Goal: Task Accomplishment & Management: Complete application form

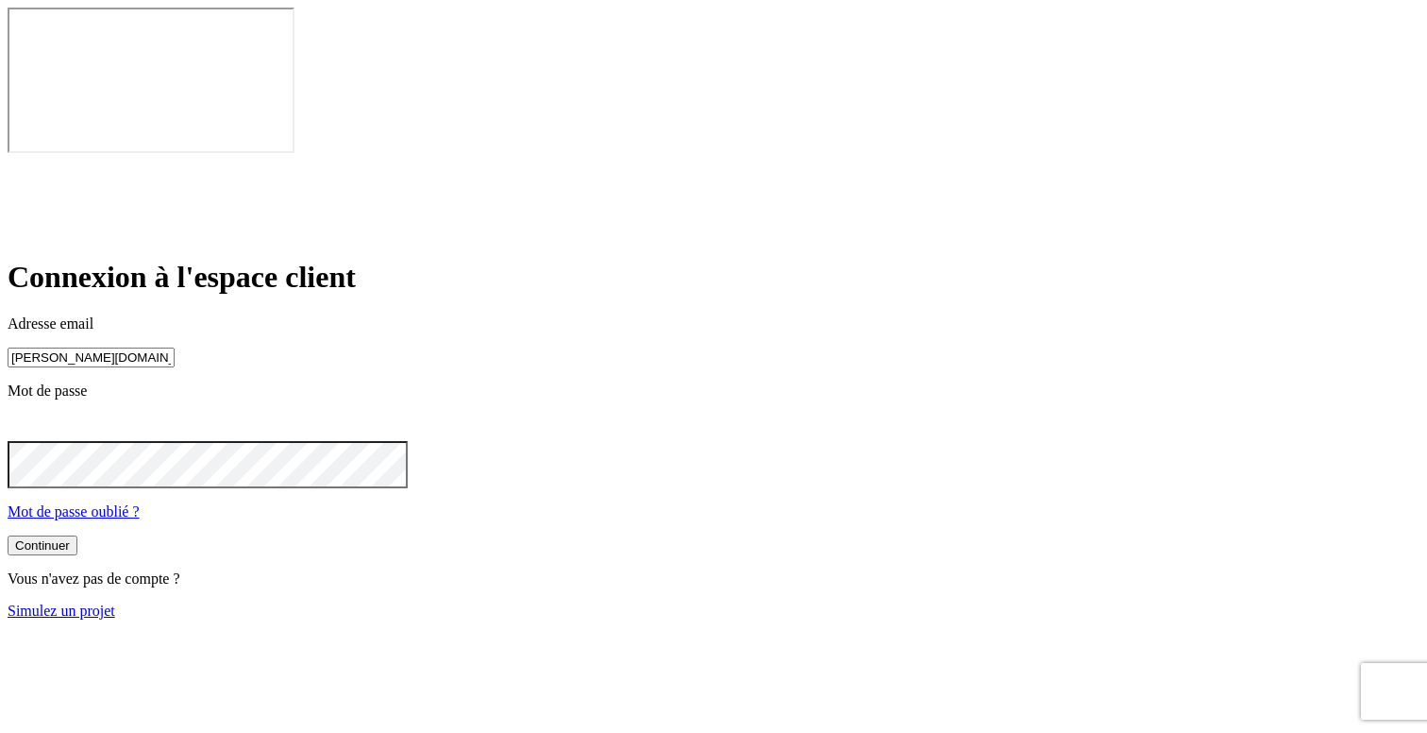
click at [115, 602] on link "Simulez un projet" at bounding box center [62, 610] width 108 height 16
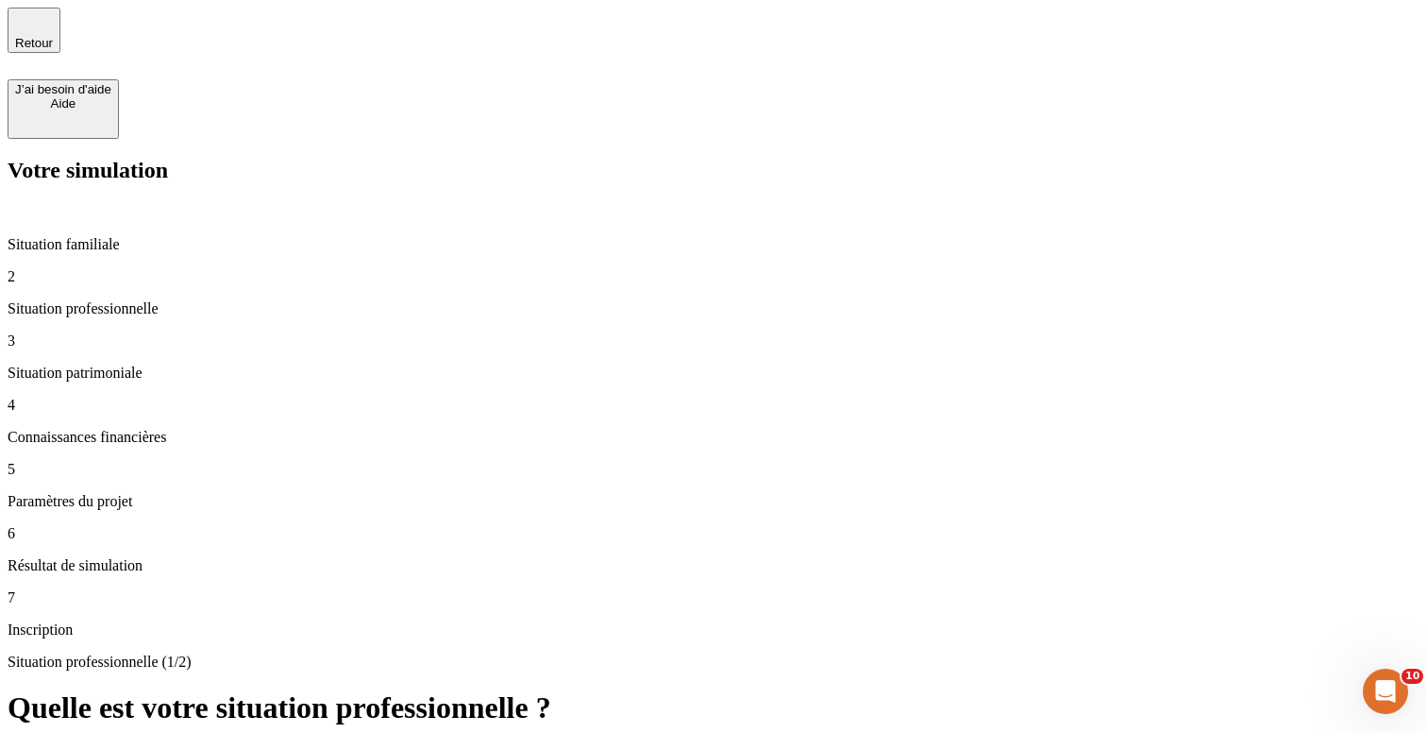
type input "38 000"
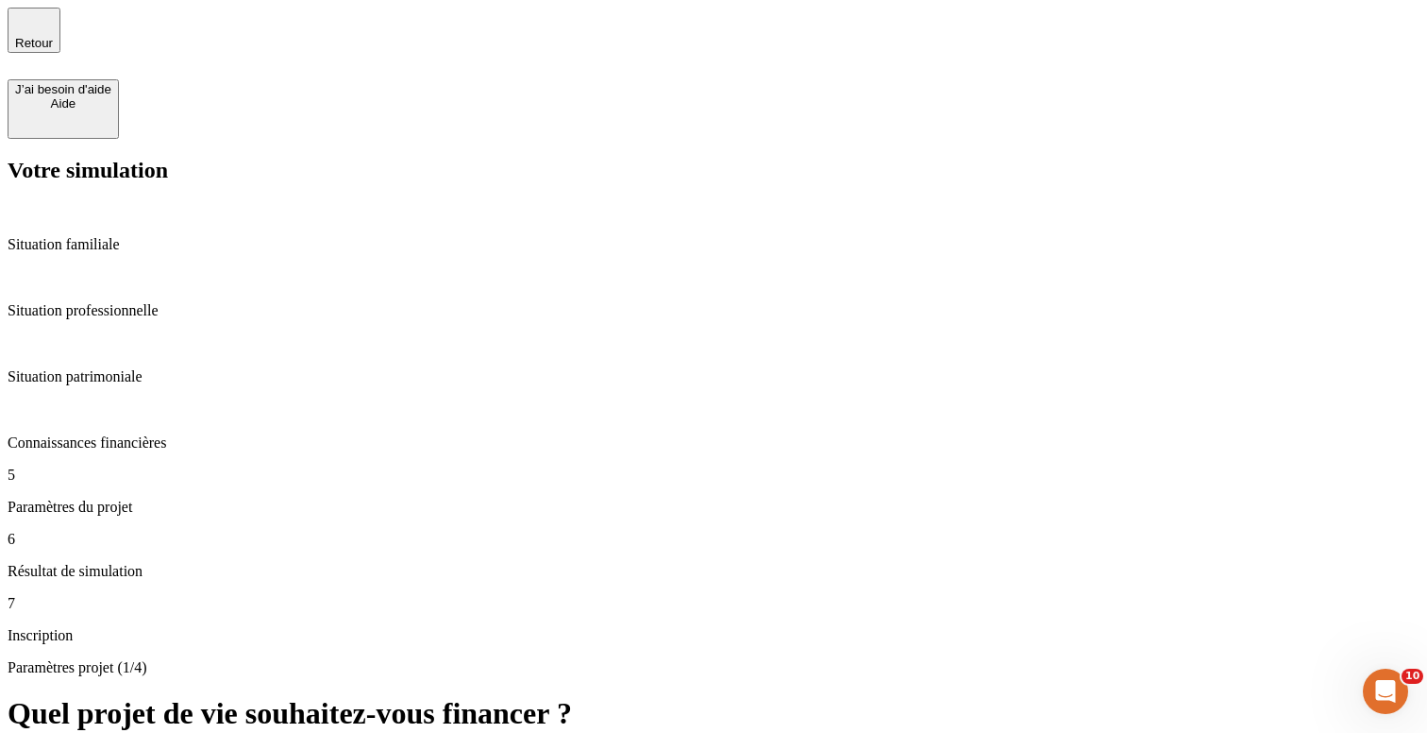
type input "49"
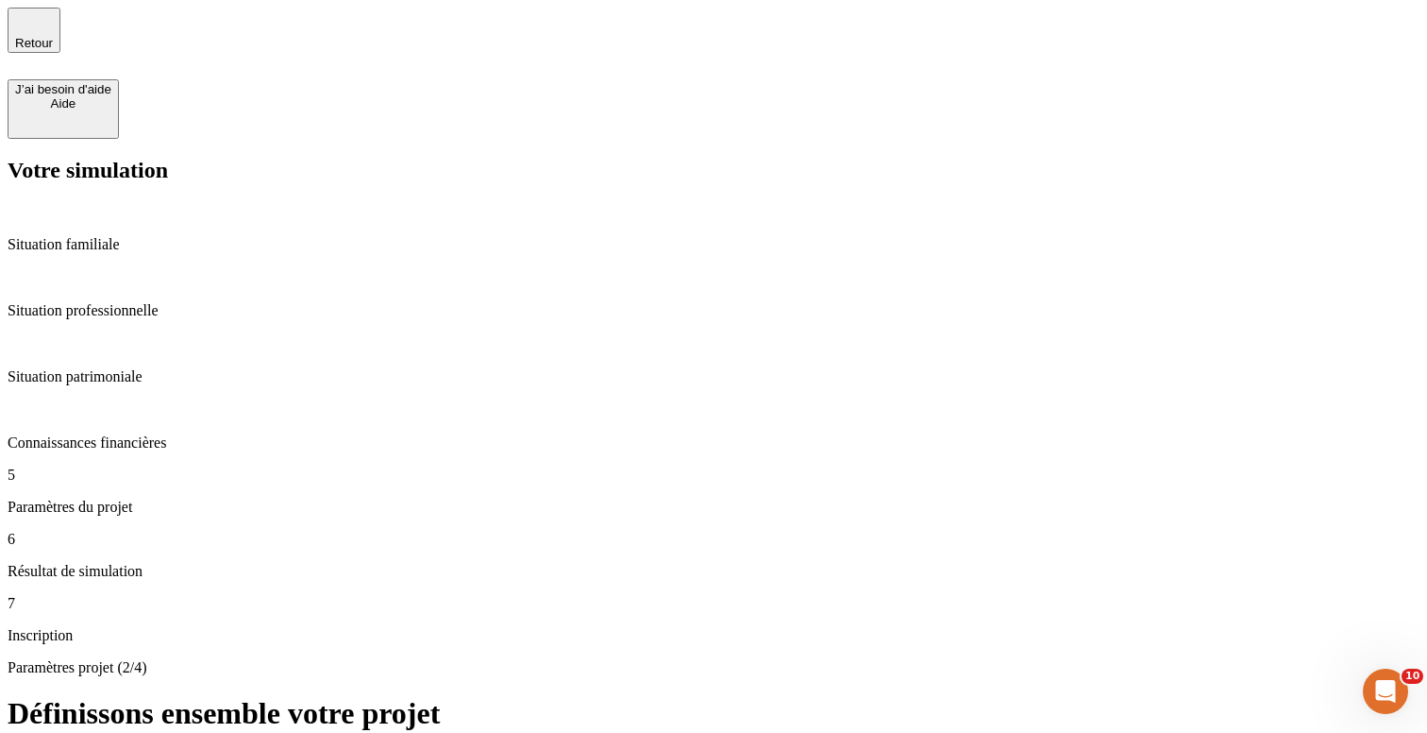
type input "52"
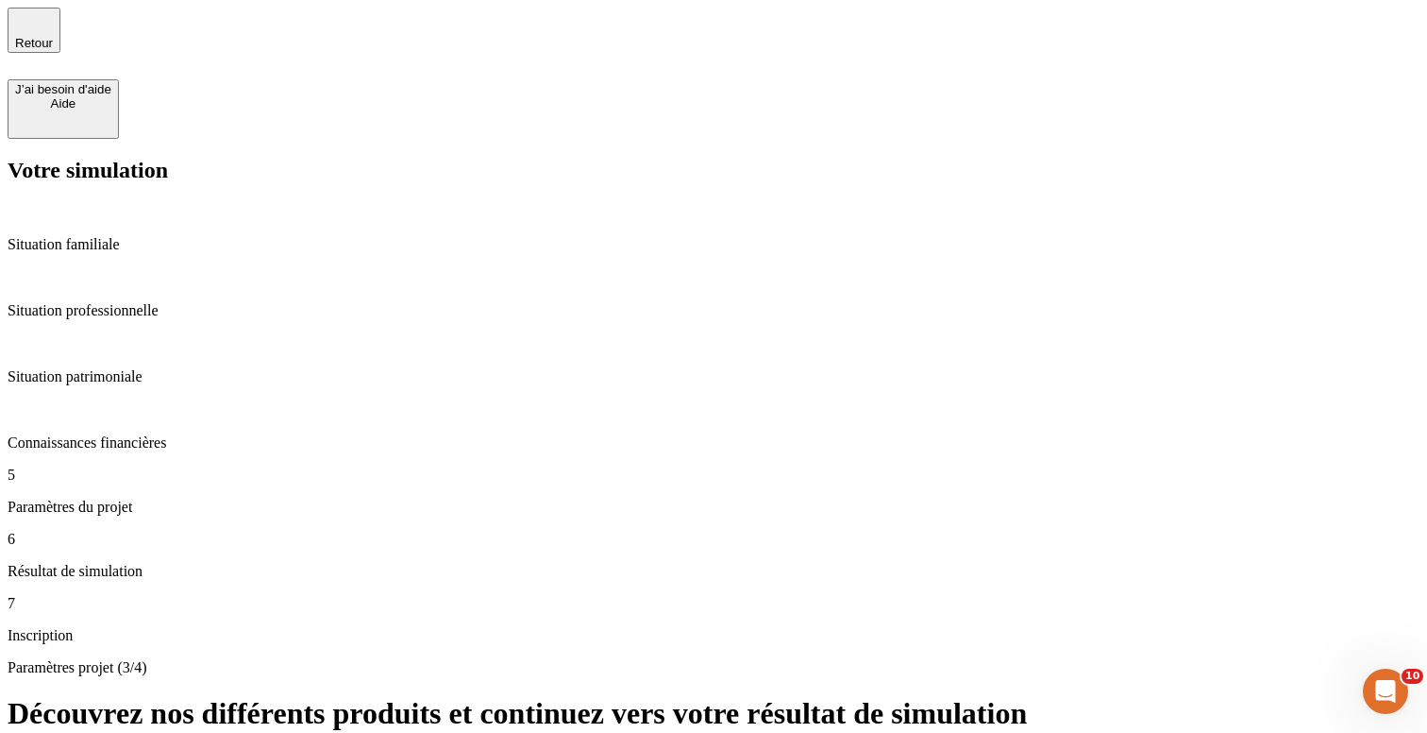
click at [53, 36] on span "Retour" at bounding box center [34, 43] width 38 height 14
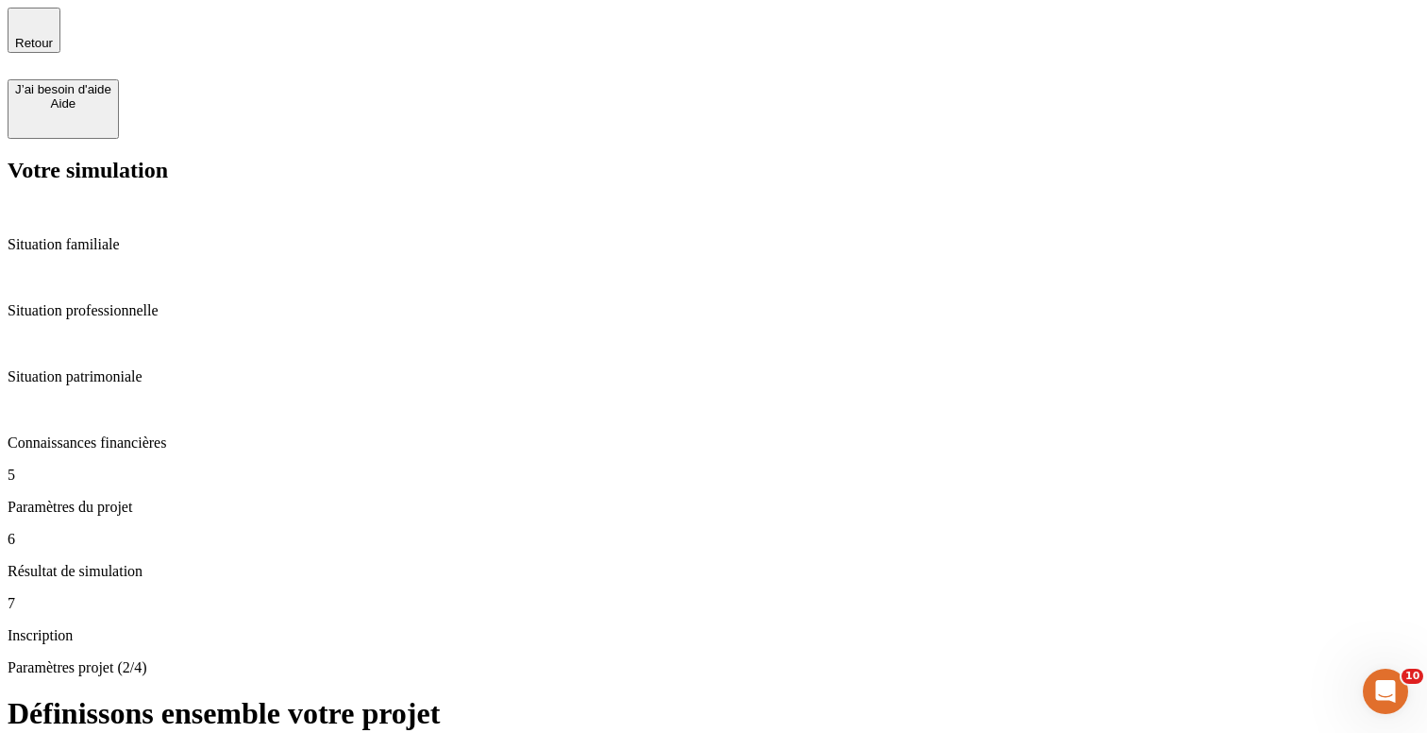
type input "53"
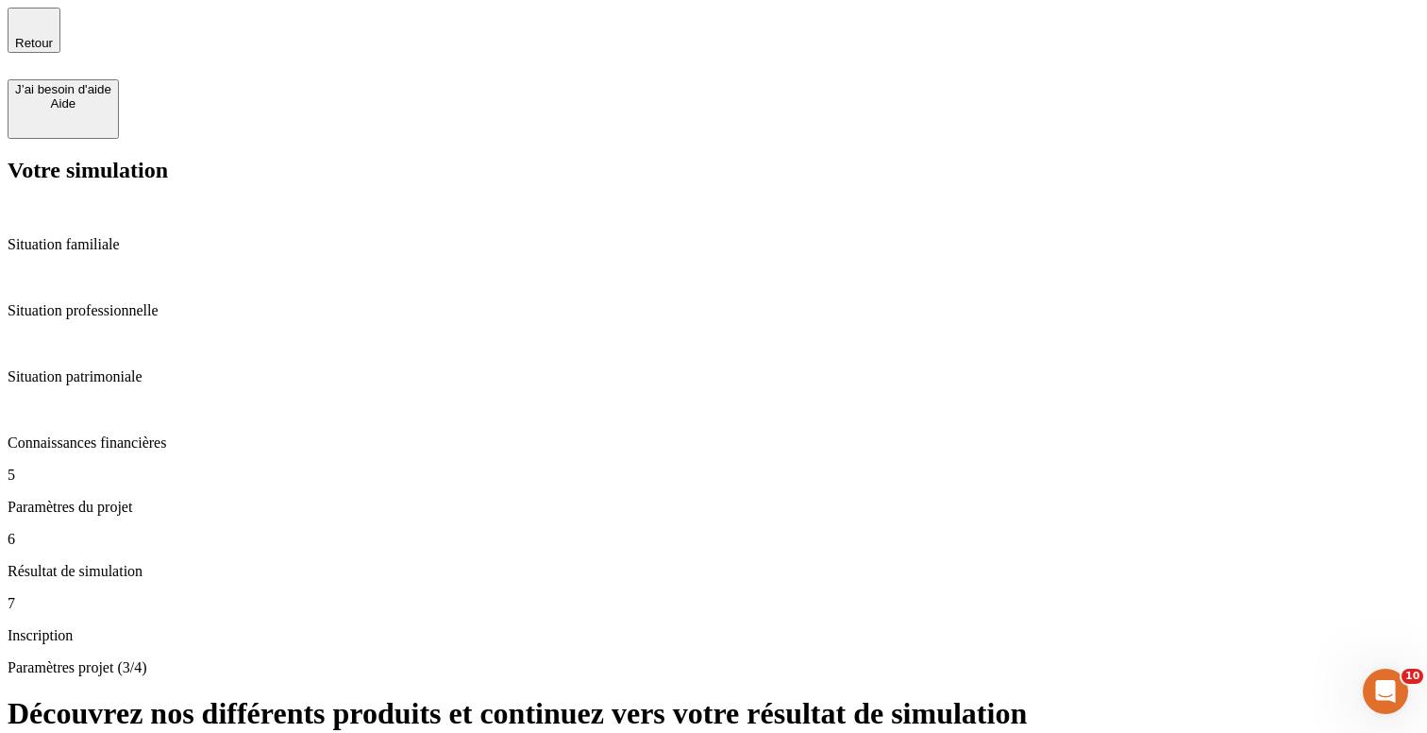
click at [53, 36] on span "Retour" at bounding box center [34, 43] width 38 height 14
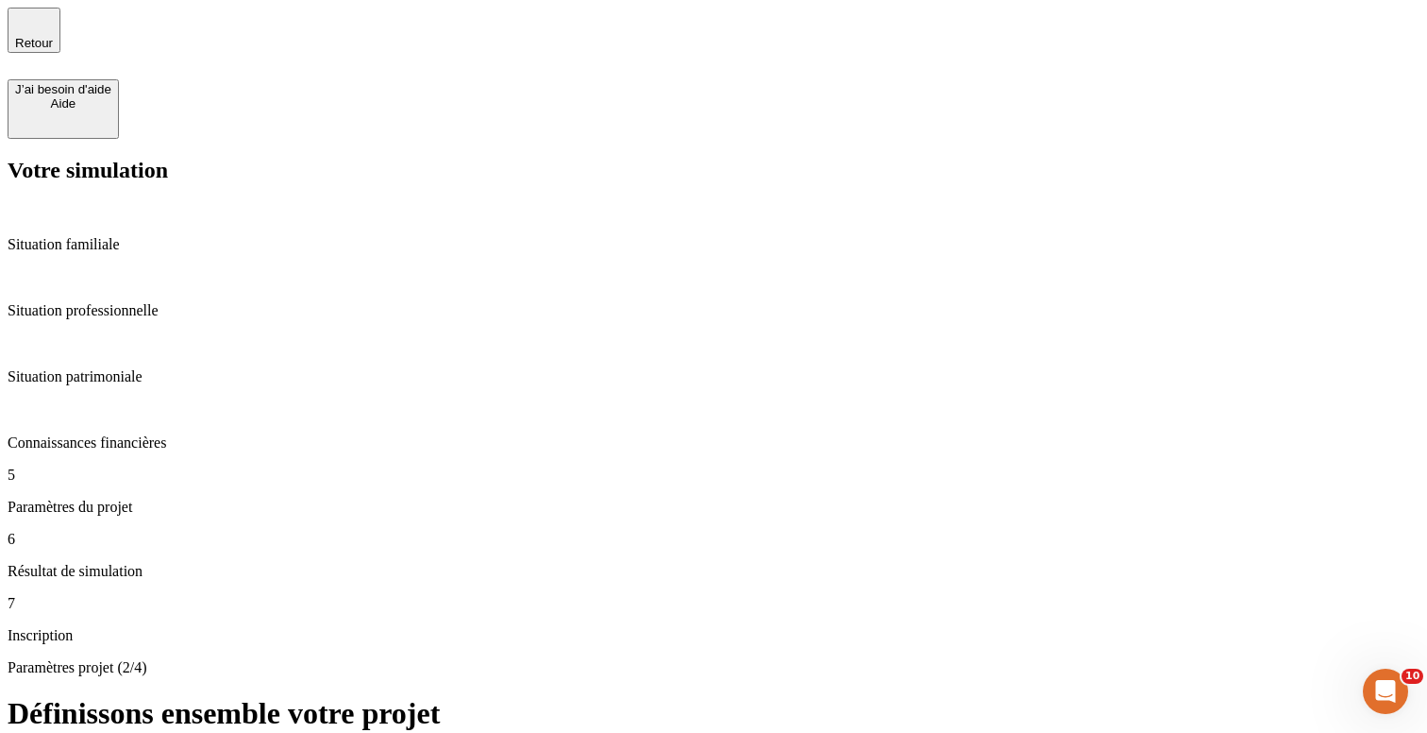
type input "54"
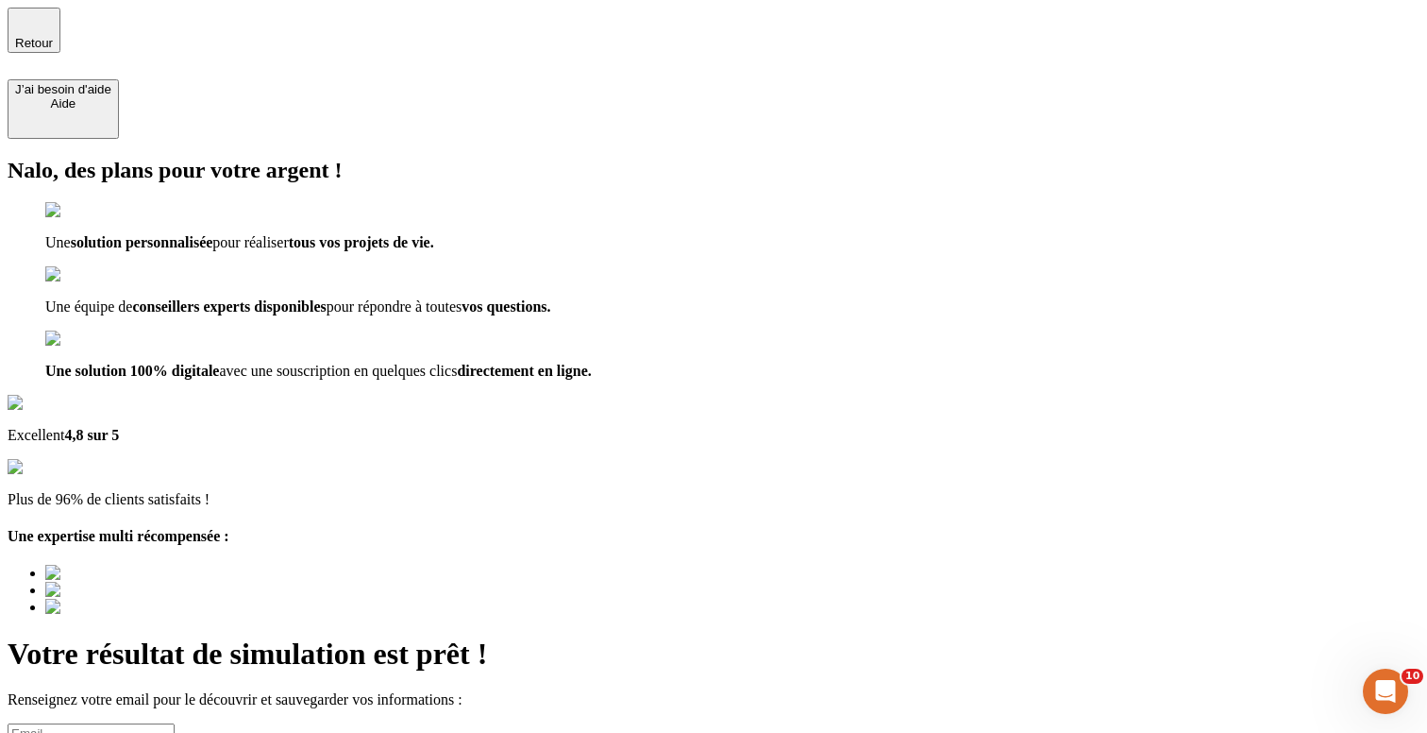
click at [175, 723] on input at bounding box center [91, 733] width 167 height 20
type input "test@nalO.fr"
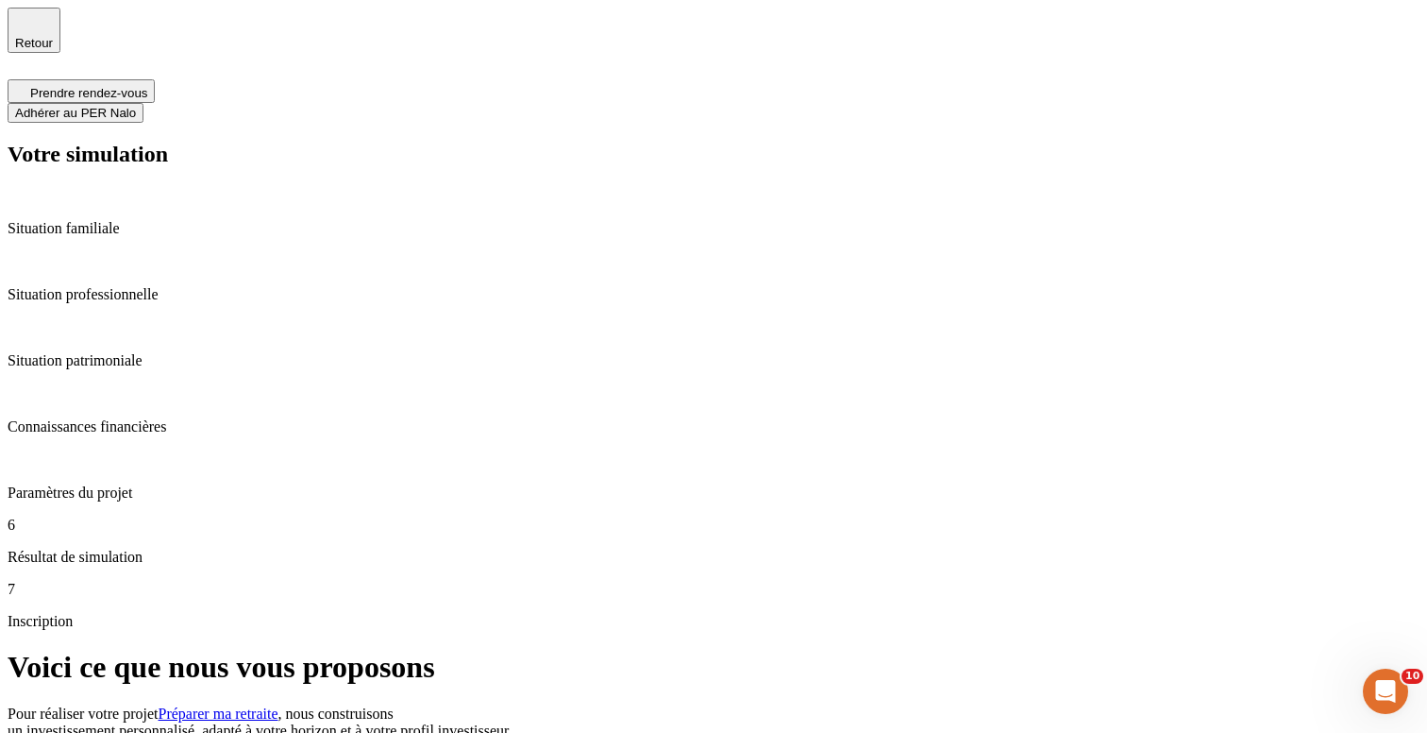
type input "50"
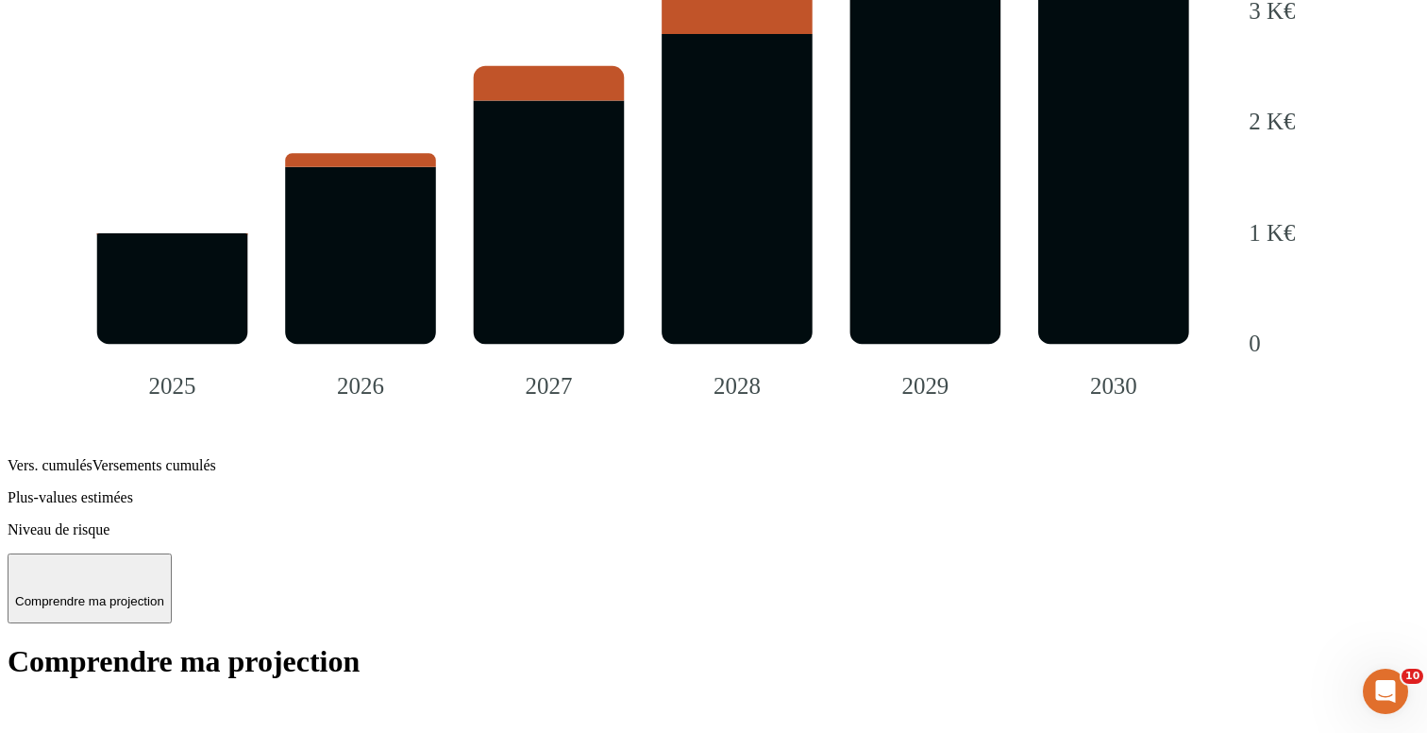
scroll to position [2484, 0]
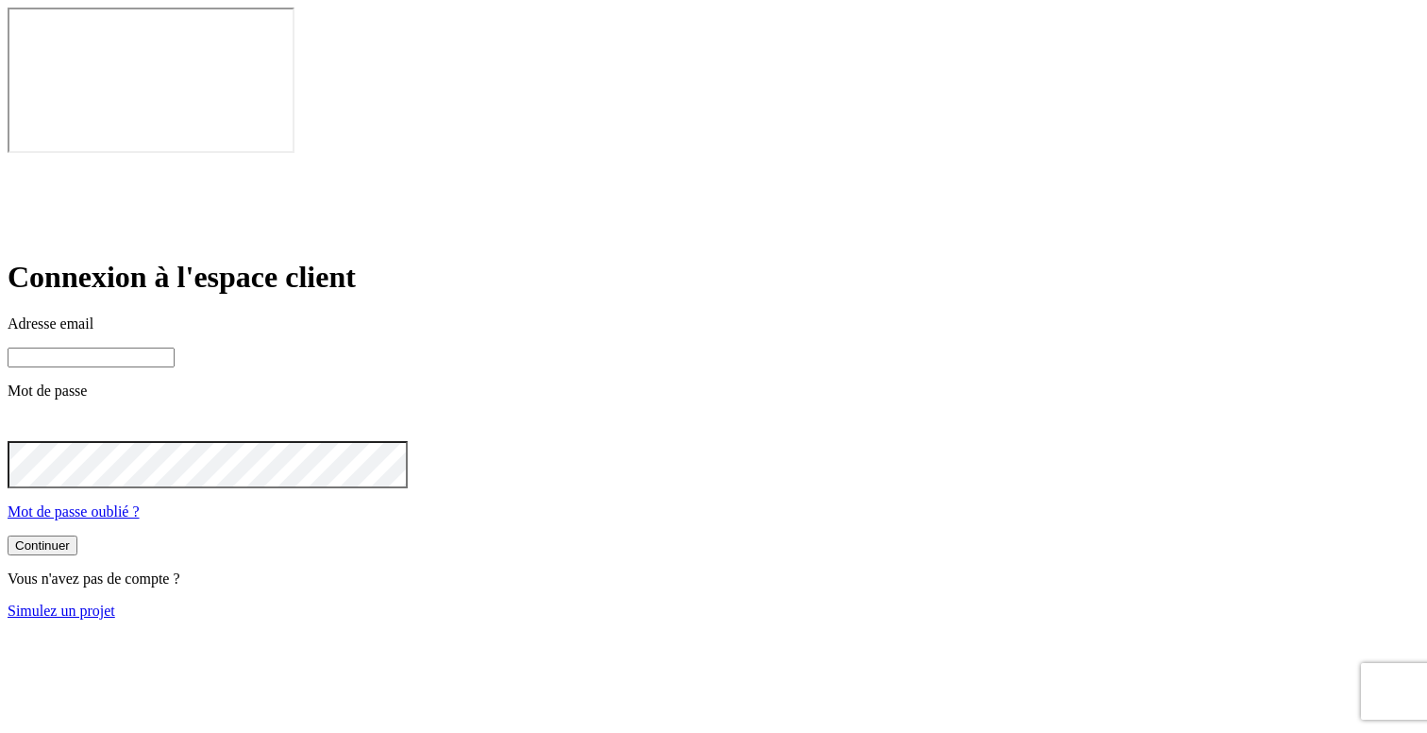
type input "[PERSON_NAME][DOMAIN_NAME][EMAIL_ADDRESS][DOMAIN_NAME]"
click at [115, 602] on link "Simulez un projet" at bounding box center [62, 610] width 108 height 16
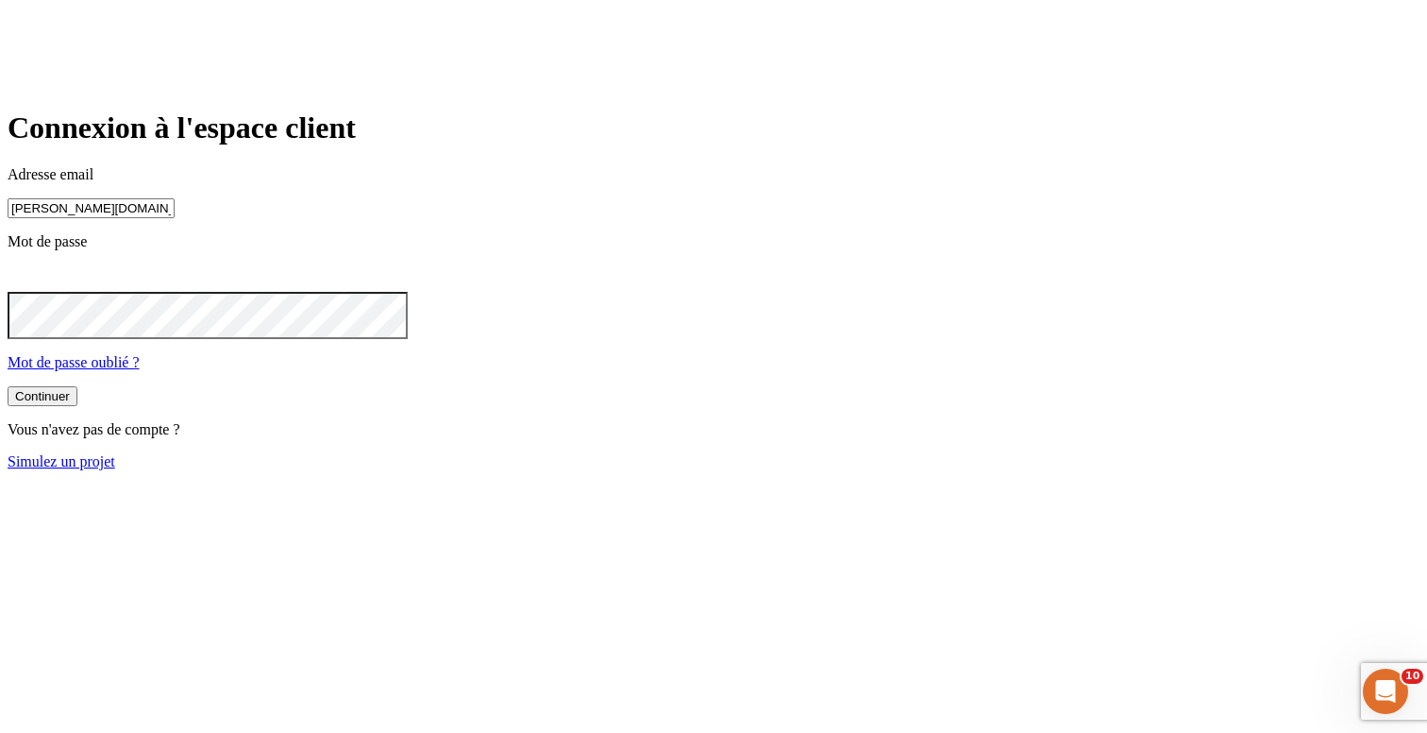
click at [175, 218] on input "[PERSON_NAME][DOMAIN_NAME][EMAIL_ADDRESS][DOMAIN_NAME]" at bounding box center [91, 208] width 167 height 20
type input "[PERSON_NAME][DOMAIN_NAME][EMAIL_ADDRESS][DOMAIN_NAME]"
click at [77, 408] on button "Continuer" at bounding box center [43, 398] width 70 height 20
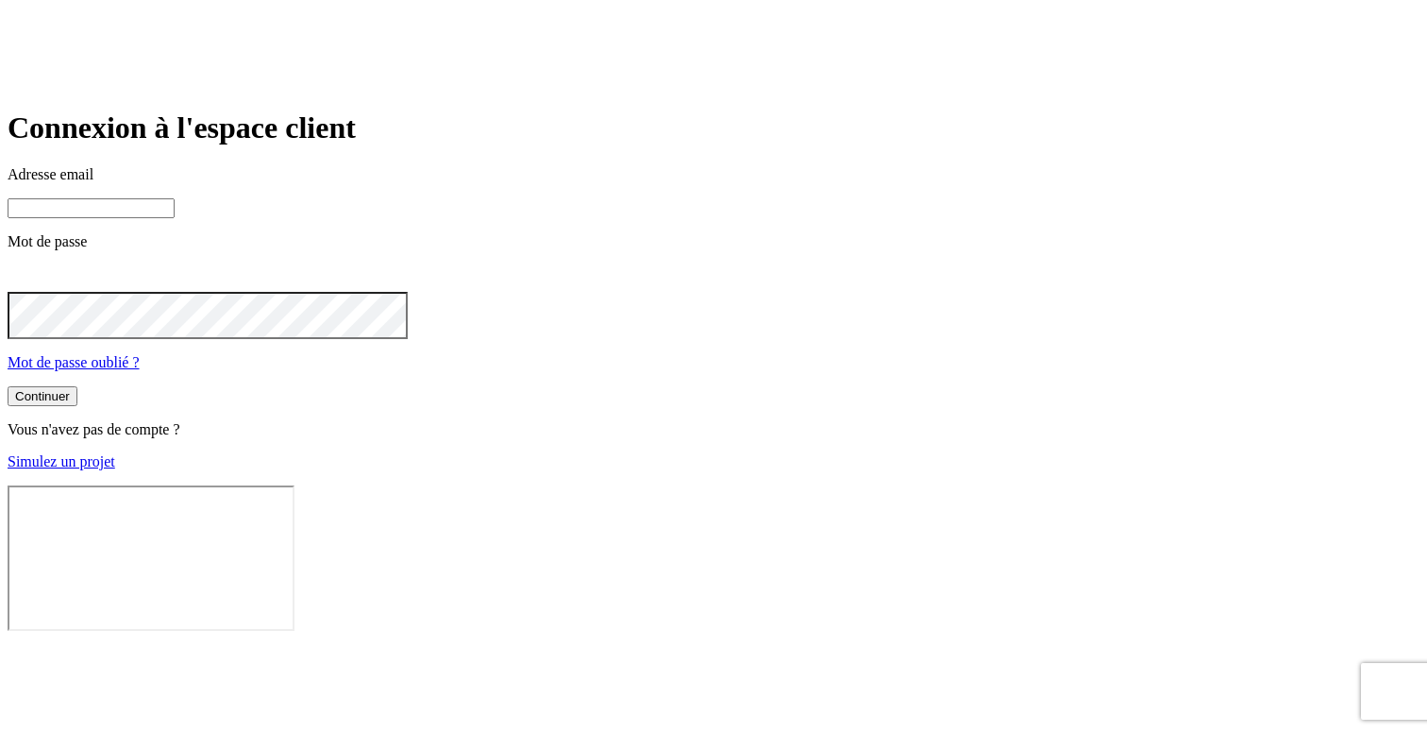
type input "[PERSON_NAME][DOMAIN_NAME][EMAIL_ADDRESS][DOMAIN_NAME]"
click at [115, 469] on link "Simulez un projet" at bounding box center [62, 461] width 108 height 16
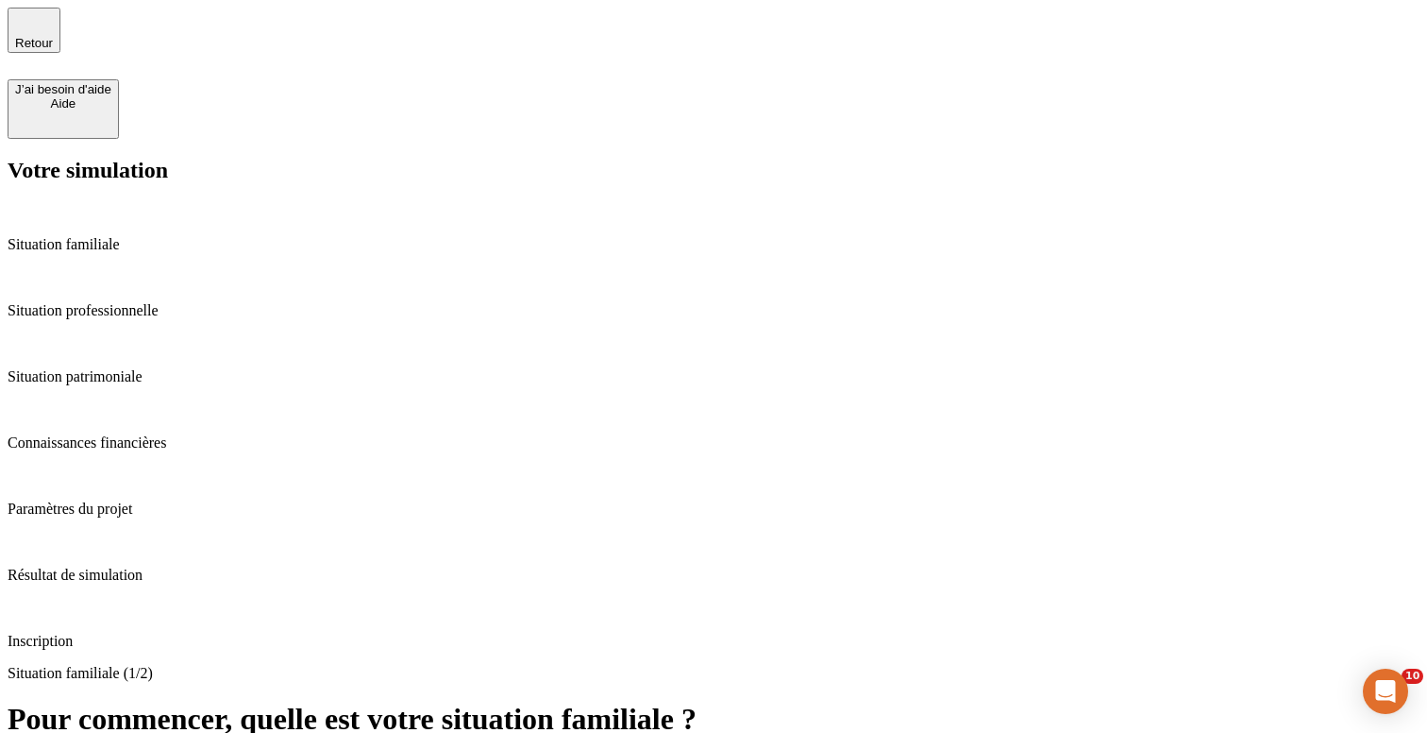
click at [136, 566] on p "Résultat de simulation" at bounding box center [714, 574] width 1412 height 17
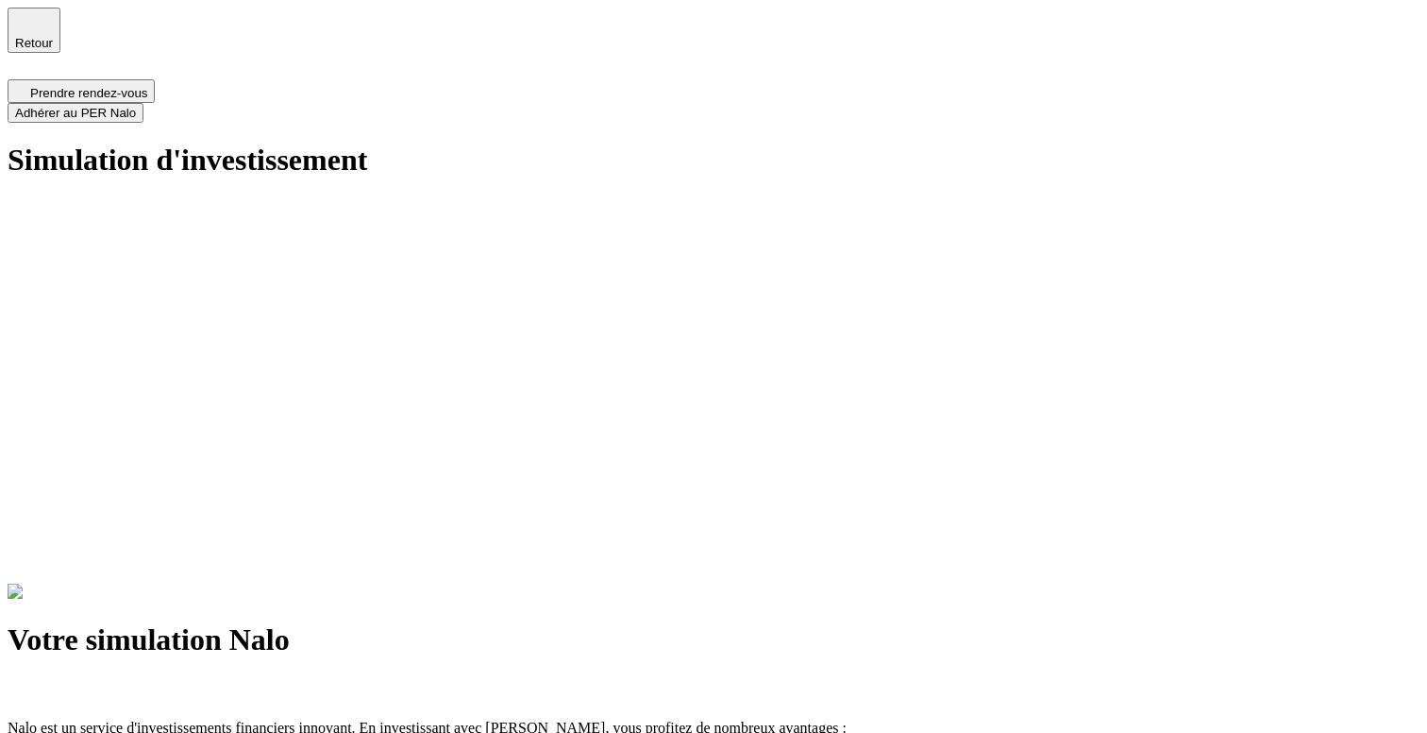
click at [119, 158] on h1 "Simulation d'investissement" at bounding box center [714, 160] width 1412 height 35
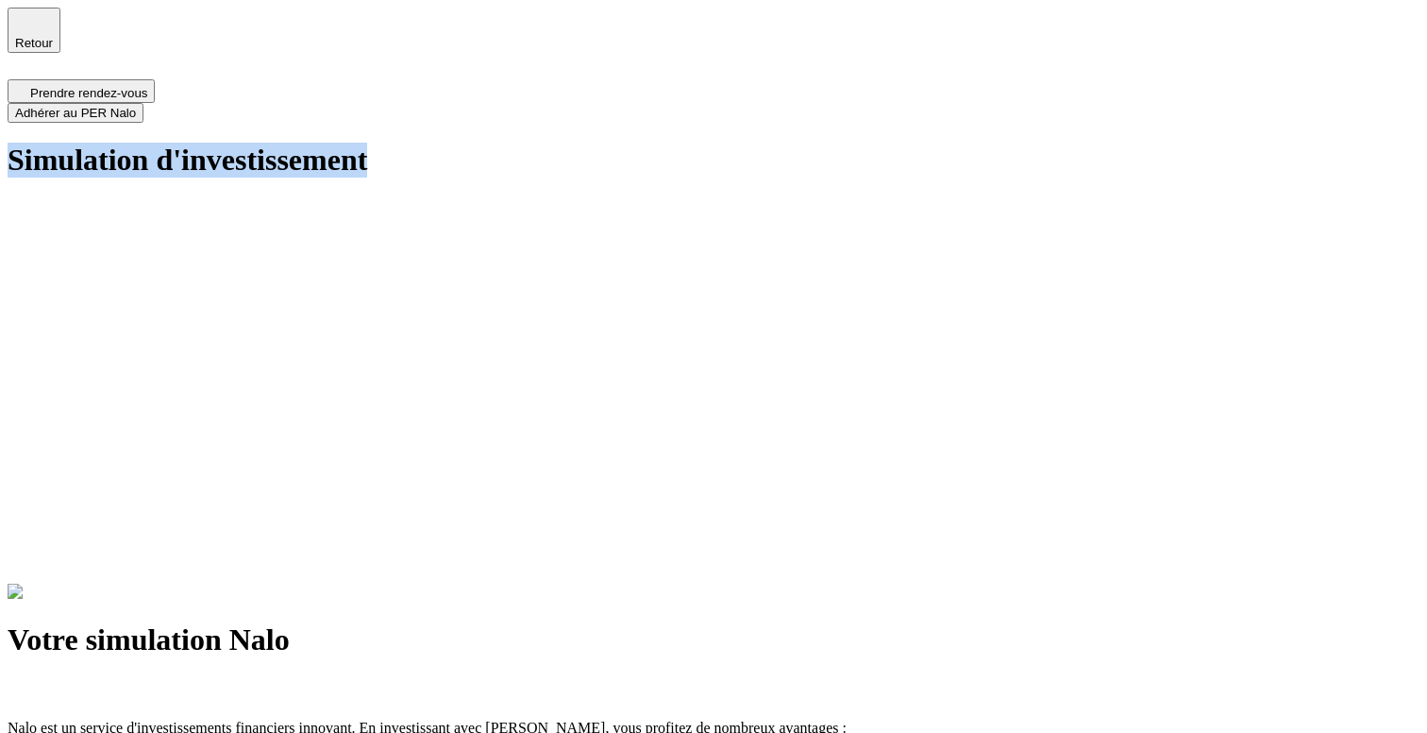
click at [119, 158] on h1 "Simulation d'investissement" at bounding box center [714, 160] width 1412 height 35
click at [53, 41] on span "Retour" at bounding box center [34, 43] width 38 height 14
